Goal: Download file/media

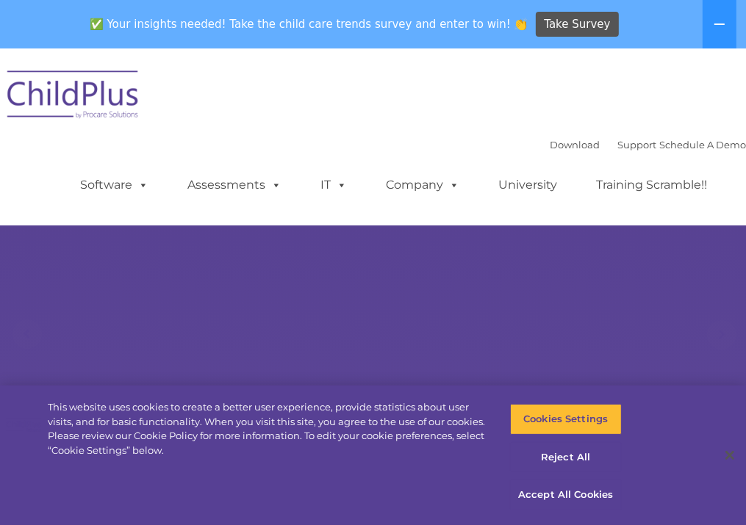
select select "MEDIUM"
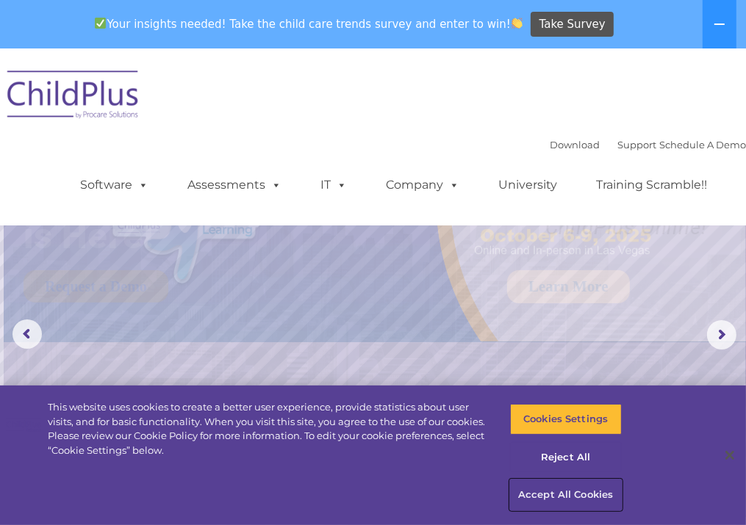
click at [547, 497] on button "Accept All Cookies" at bounding box center [566, 495] width 112 height 31
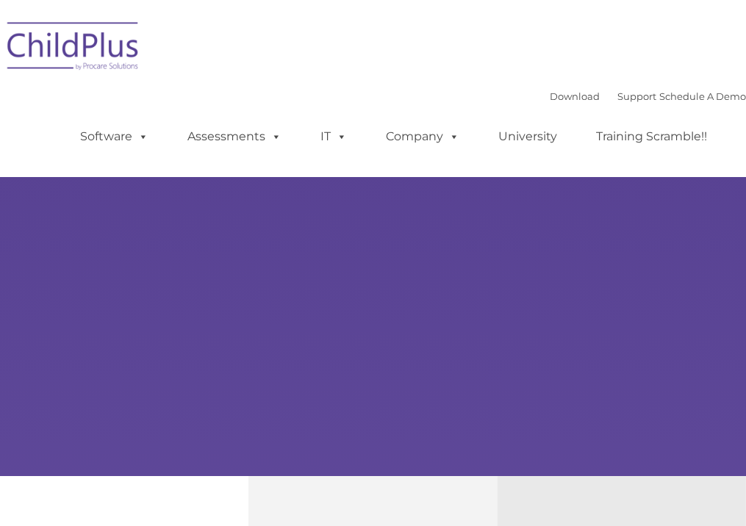
type input ""
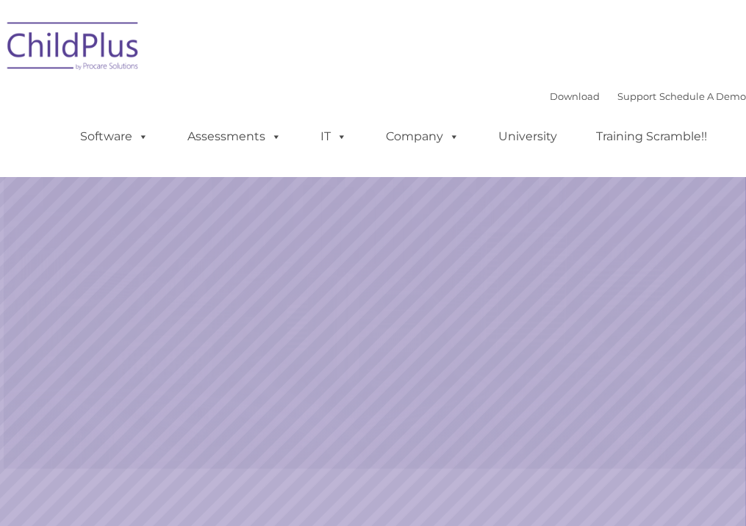
select select "MEDIUM"
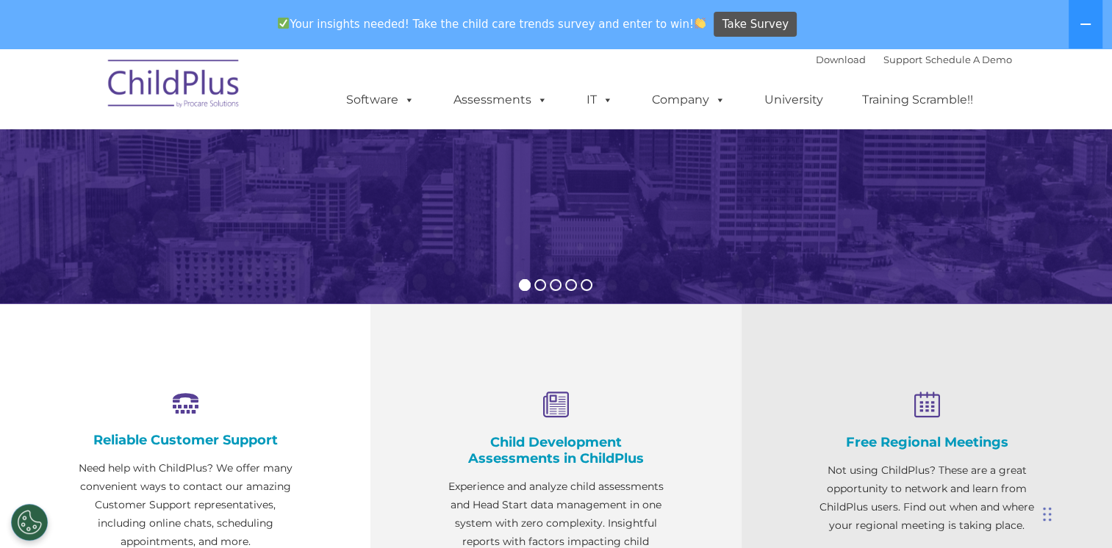
scroll to position [313, 0]
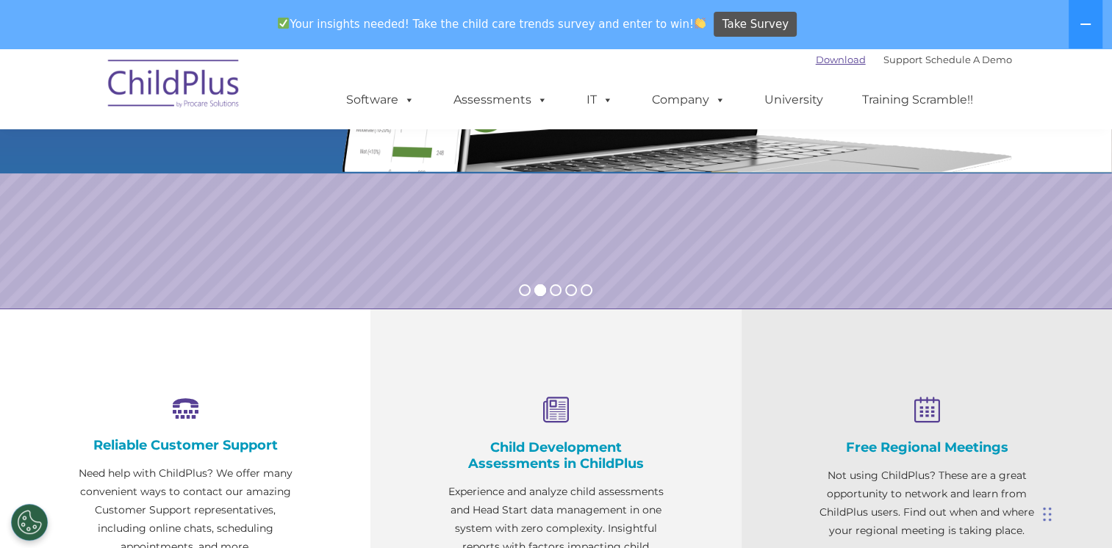
click at [825, 62] on link "Download" at bounding box center [841, 60] width 50 height 12
